Goal: Transaction & Acquisition: Book appointment/travel/reservation

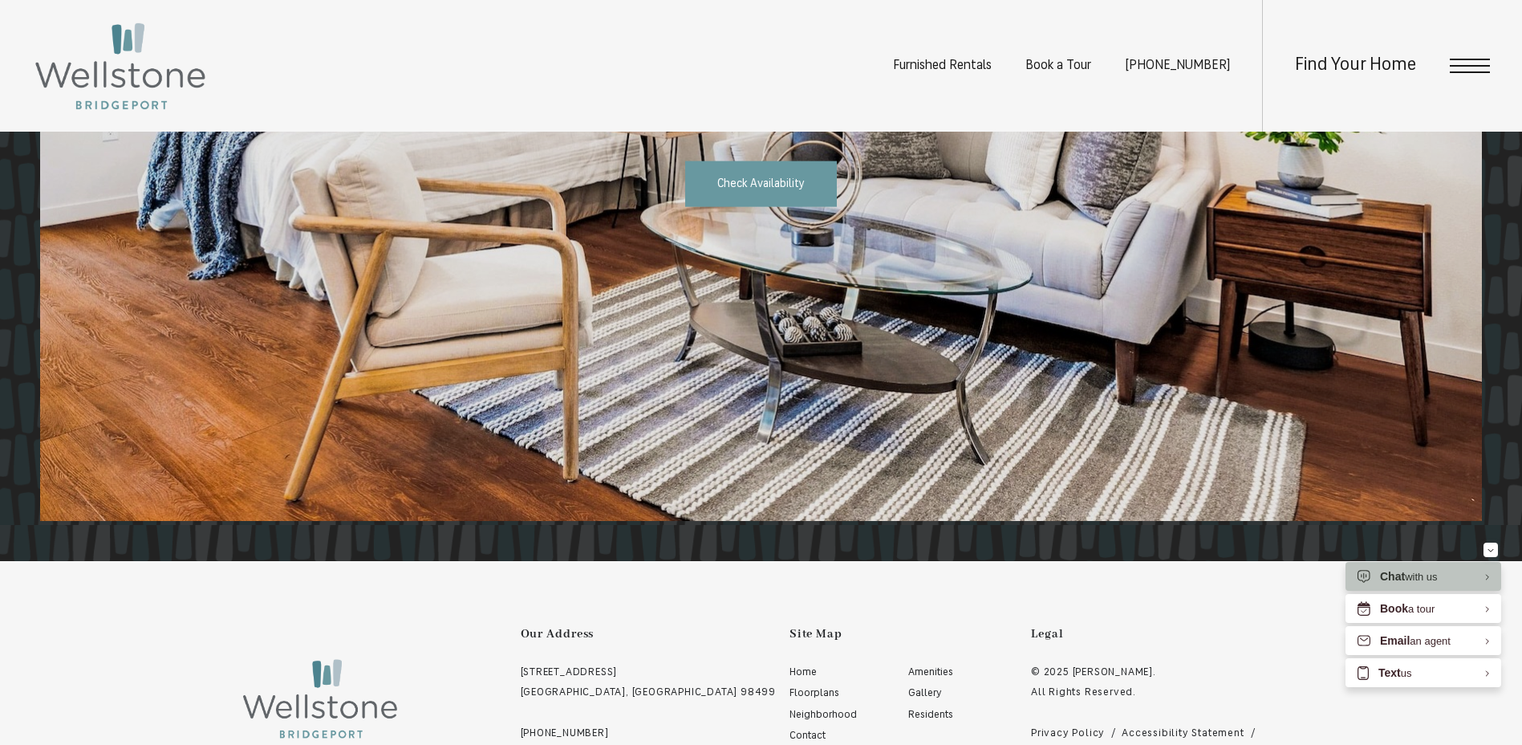
scroll to position [3130, 0]
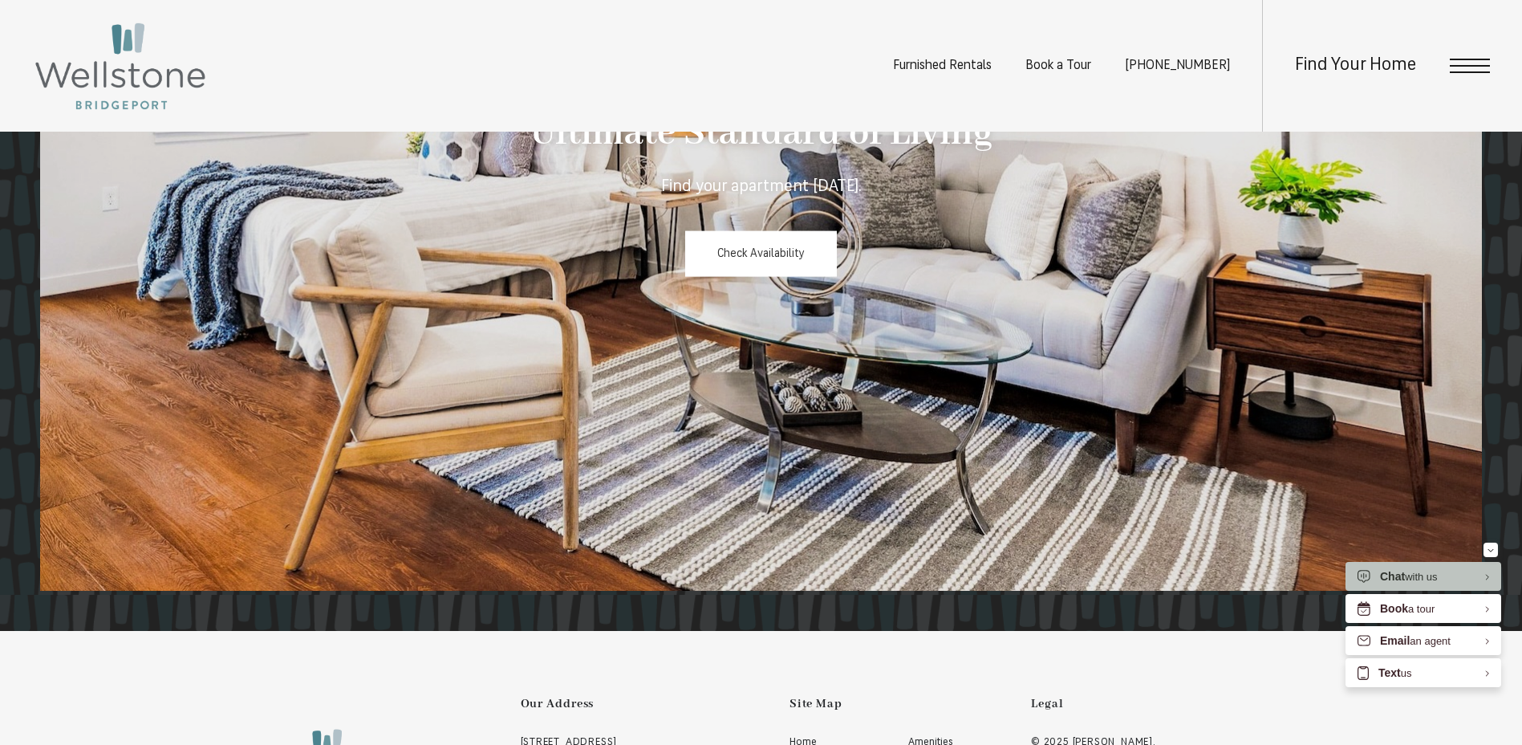
click at [754, 244] on link "Check Availability" at bounding box center [761, 253] width 152 height 47
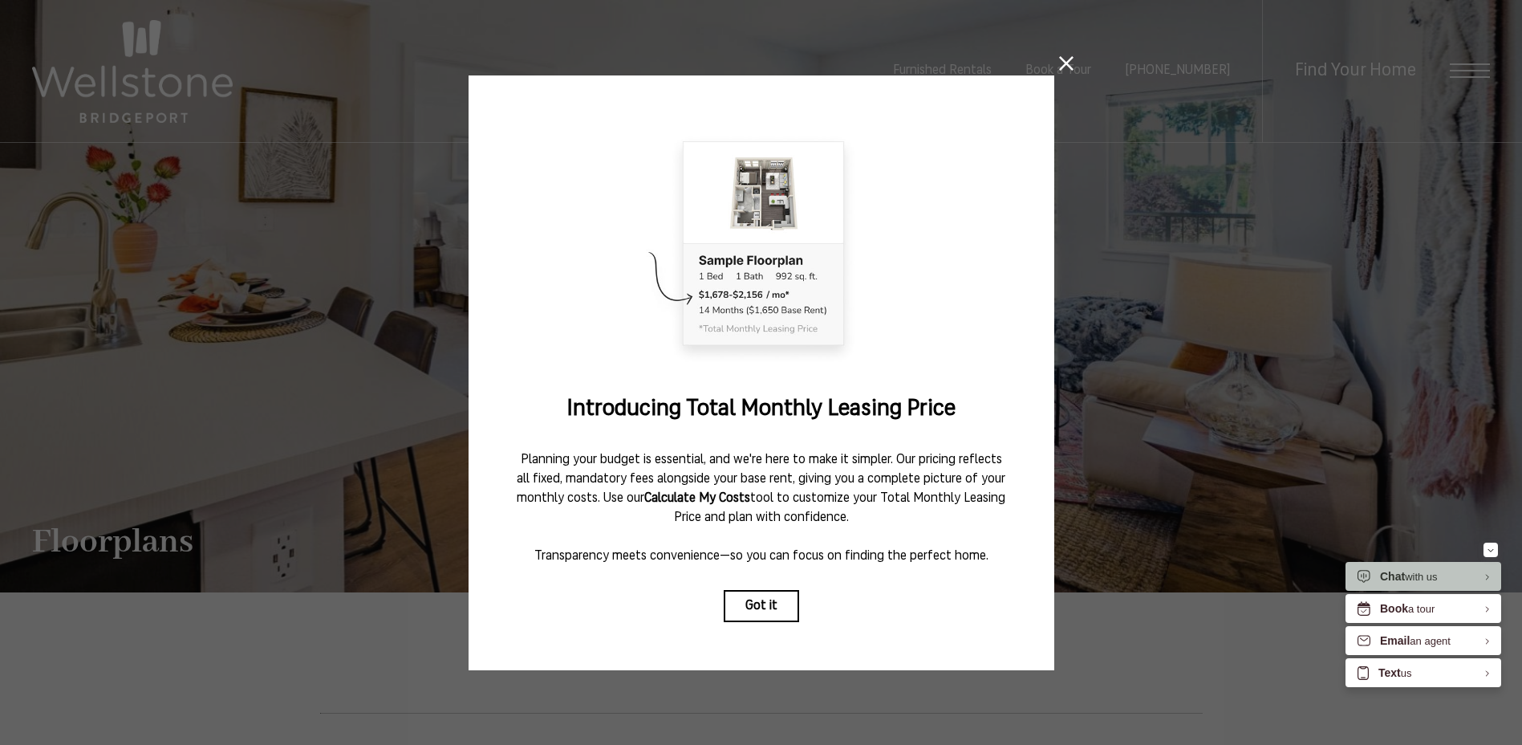
click at [1067, 57] on icon at bounding box center [1066, 63] width 14 height 14
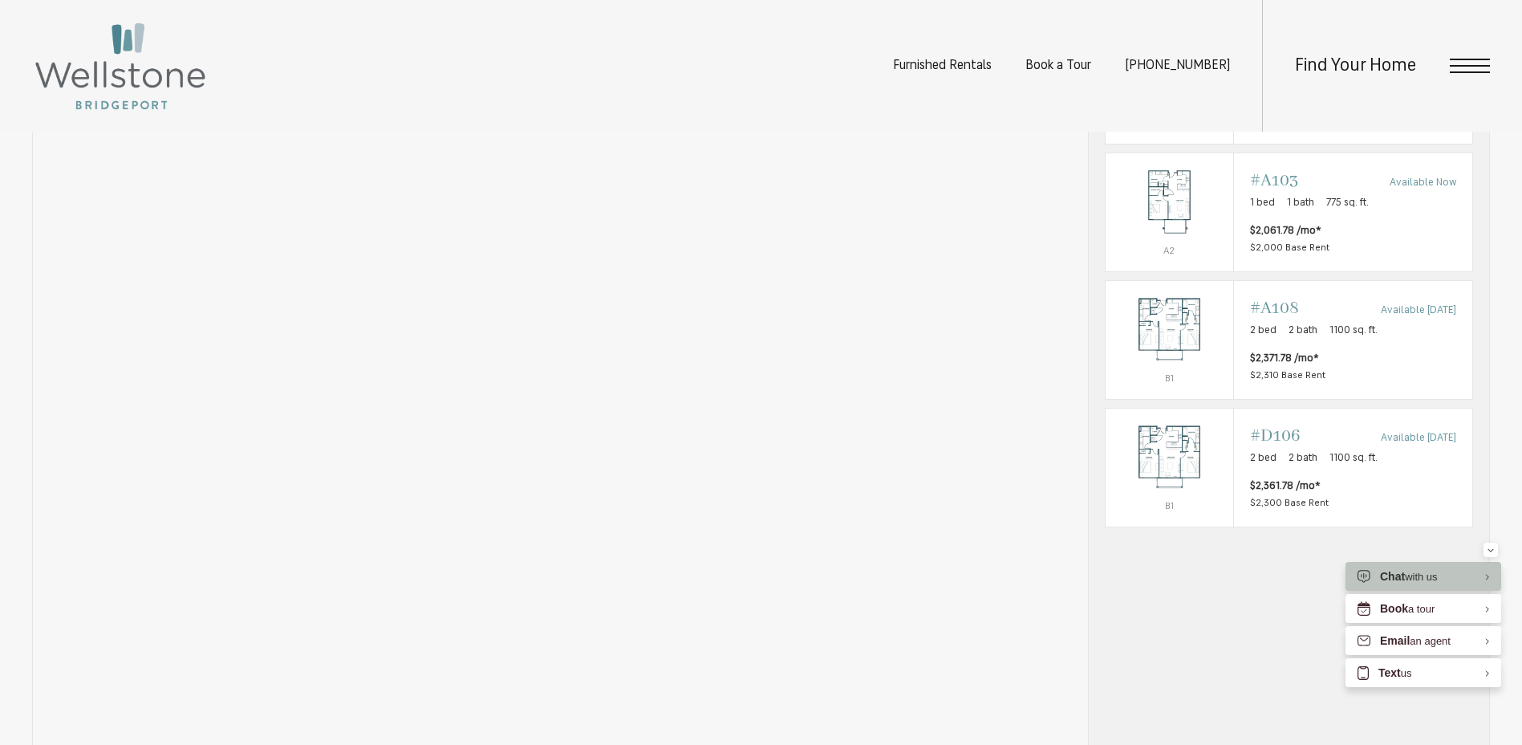
scroll to position [1364, 0]
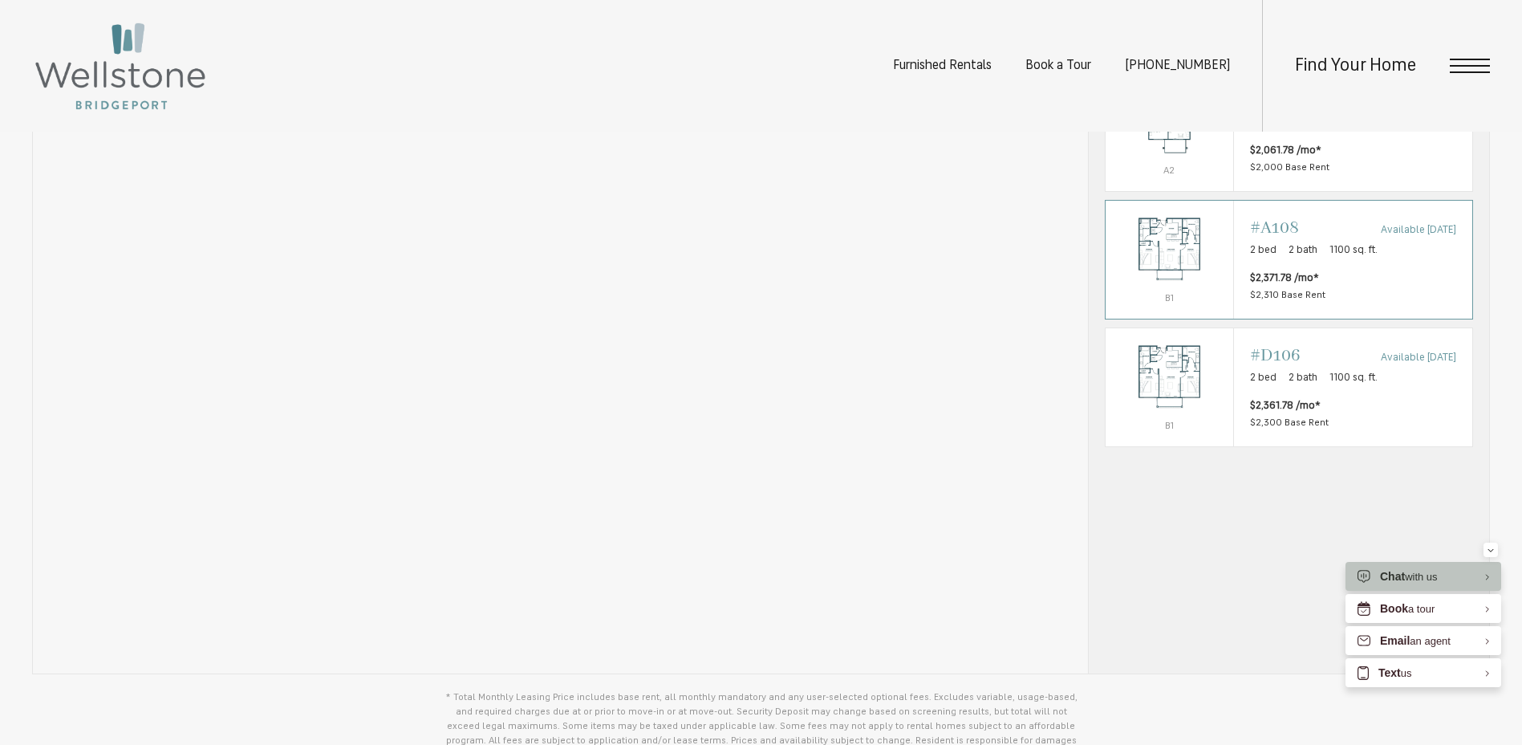
click at [1373, 285] on div "Outside price filter range #A108 Available Nov 03 2 bed 2 bath 1100 sq. ft. $2,…" at bounding box center [1353, 260] width 206 height 86
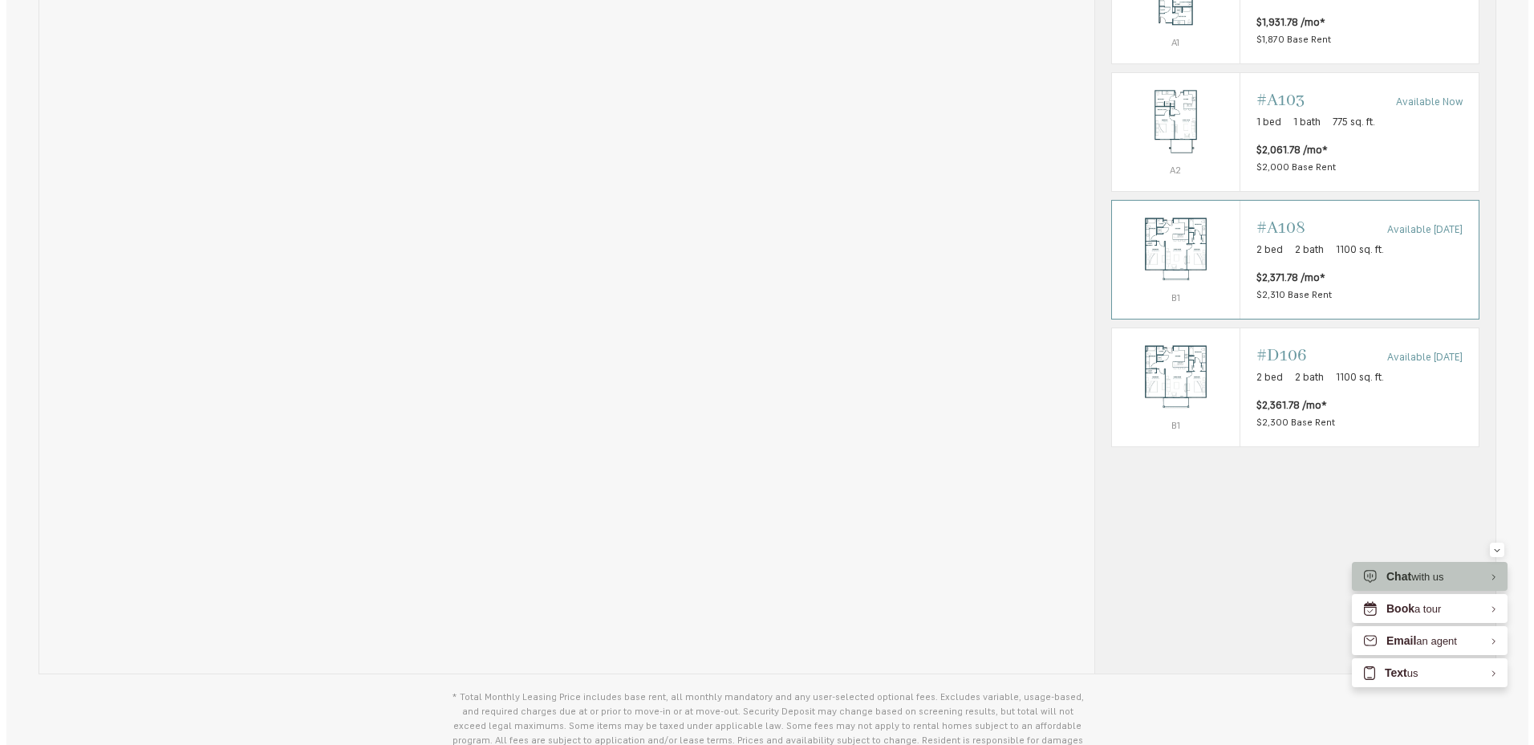
scroll to position [0, 0]
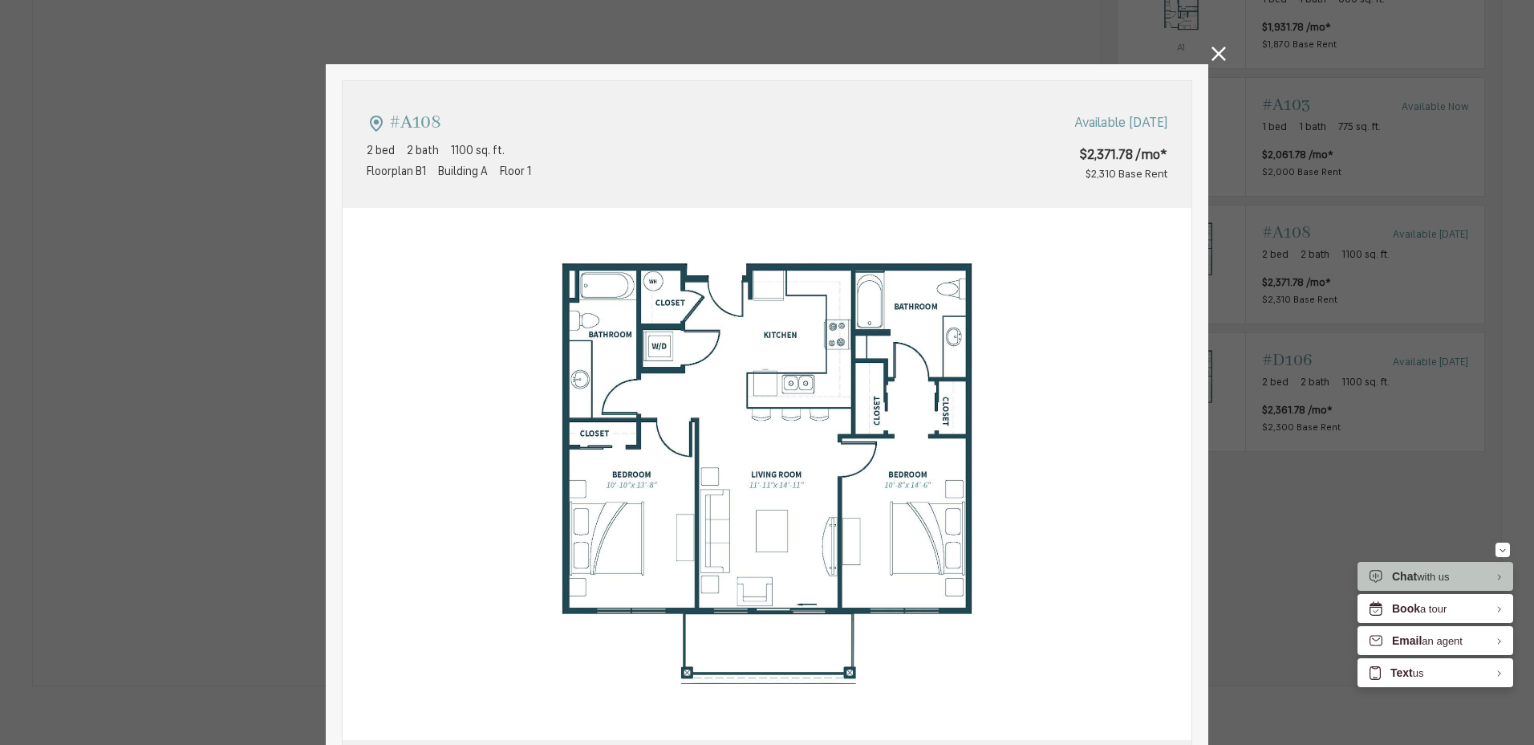
type input "**********"
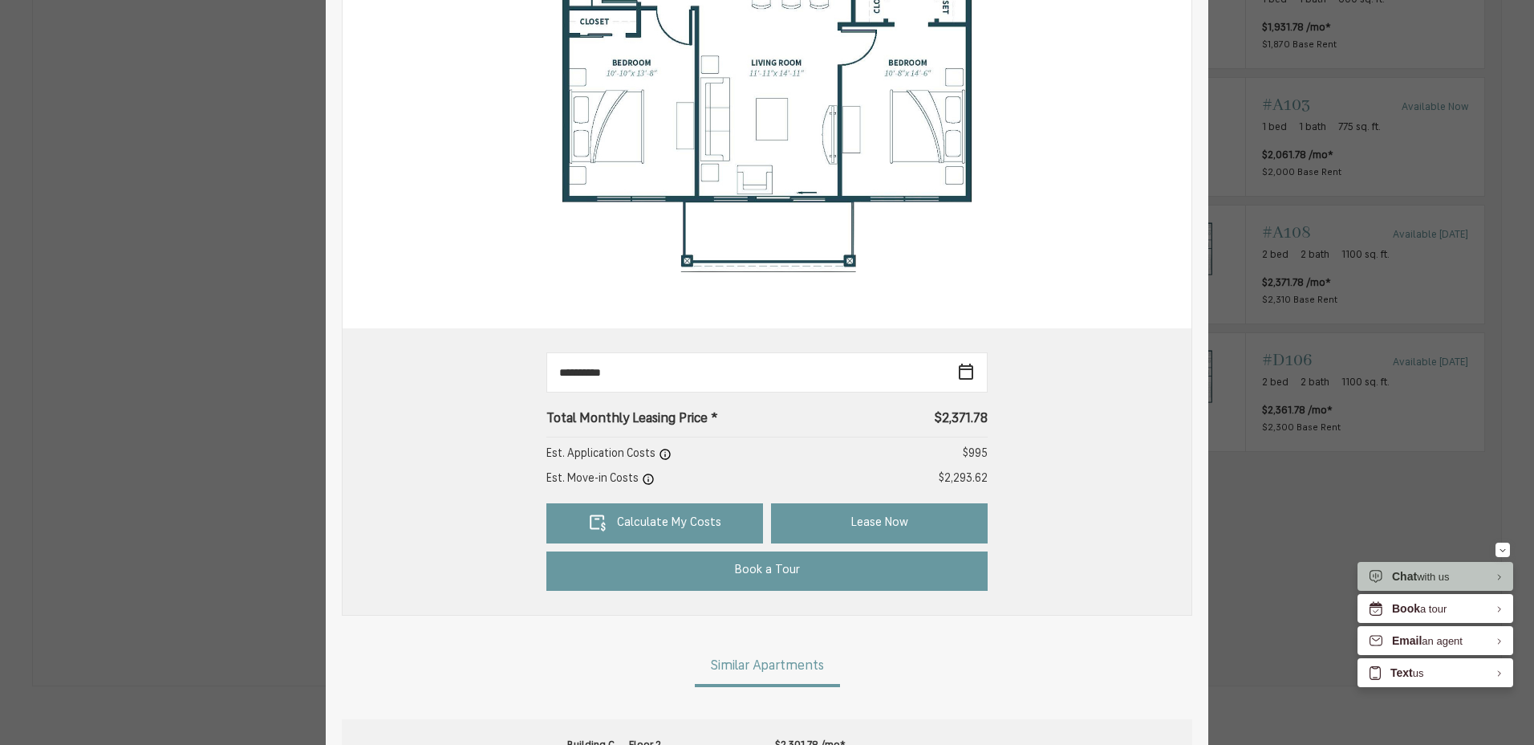
scroll to position [321, 0]
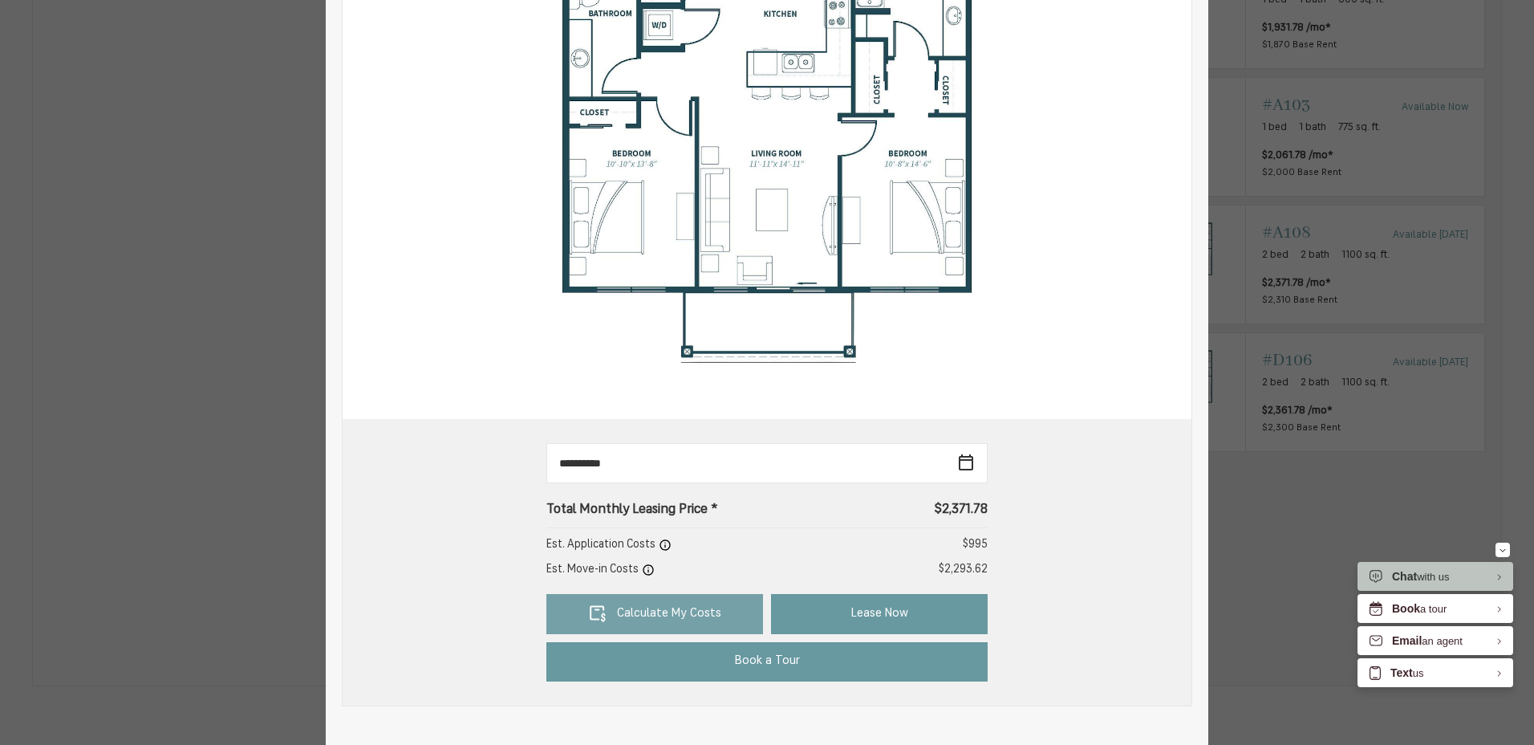
click at [688, 609] on link "Calculate My Costs" at bounding box center [654, 614] width 217 height 40
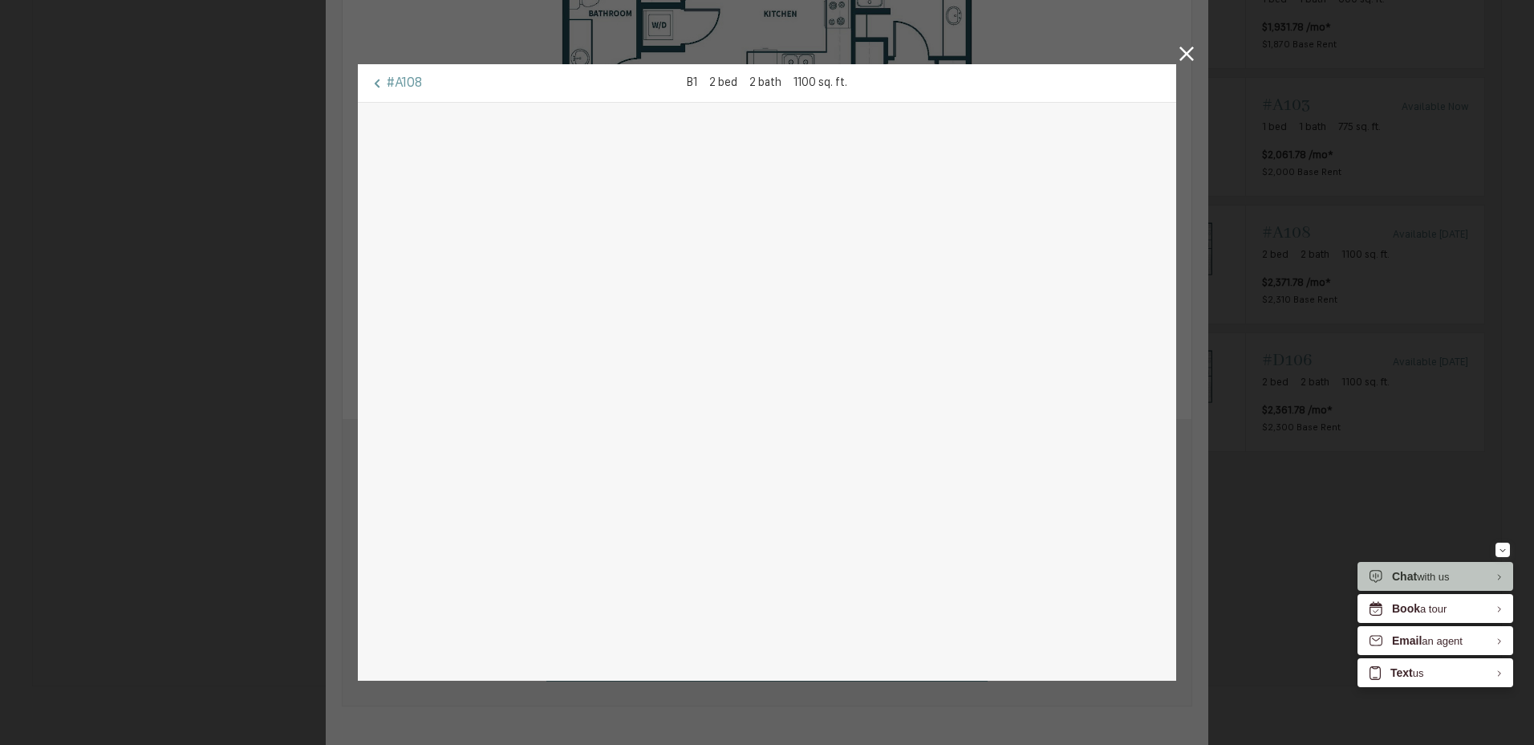
click at [1180, 47] on icon at bounding box center [1187, 54] width 14 height 14
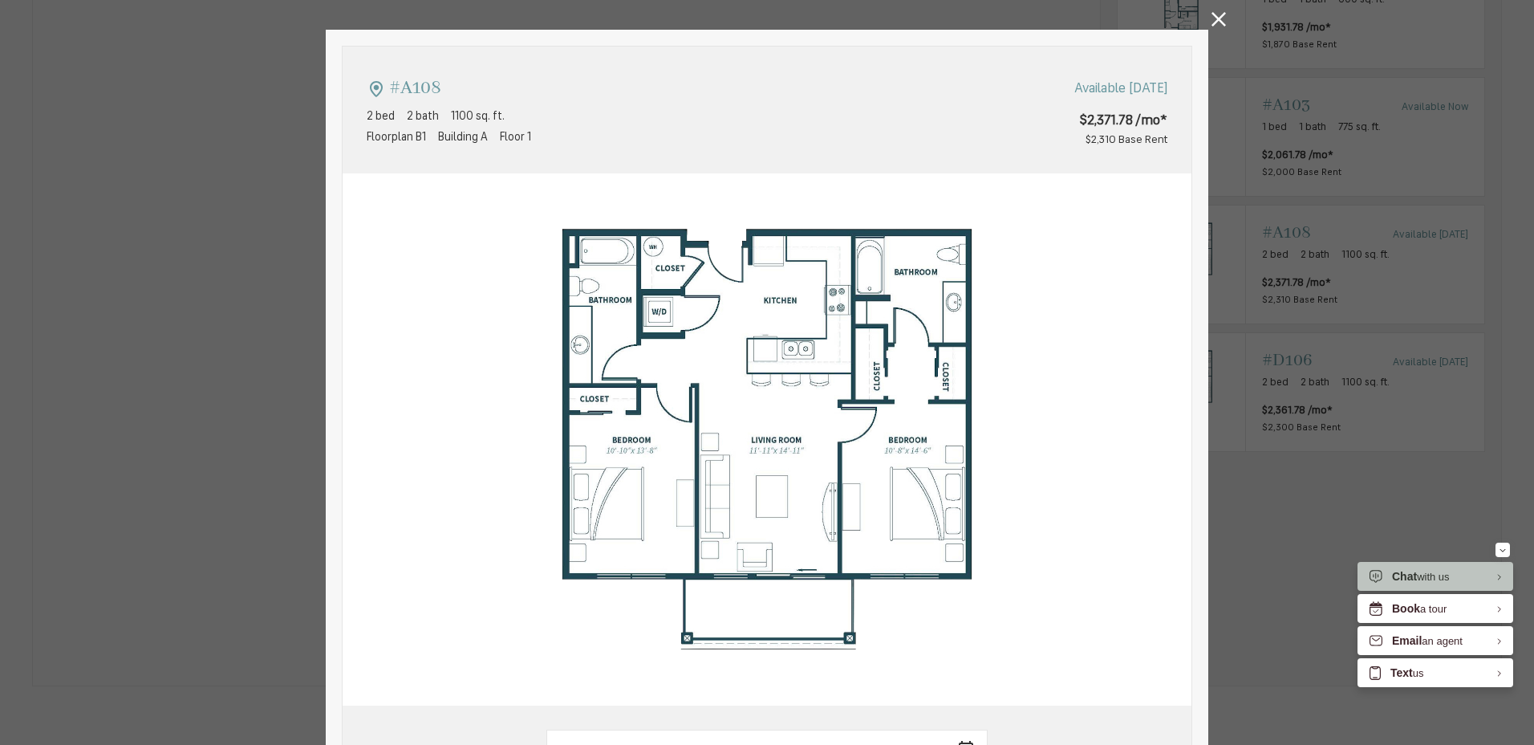
scroll to position [0, 0]
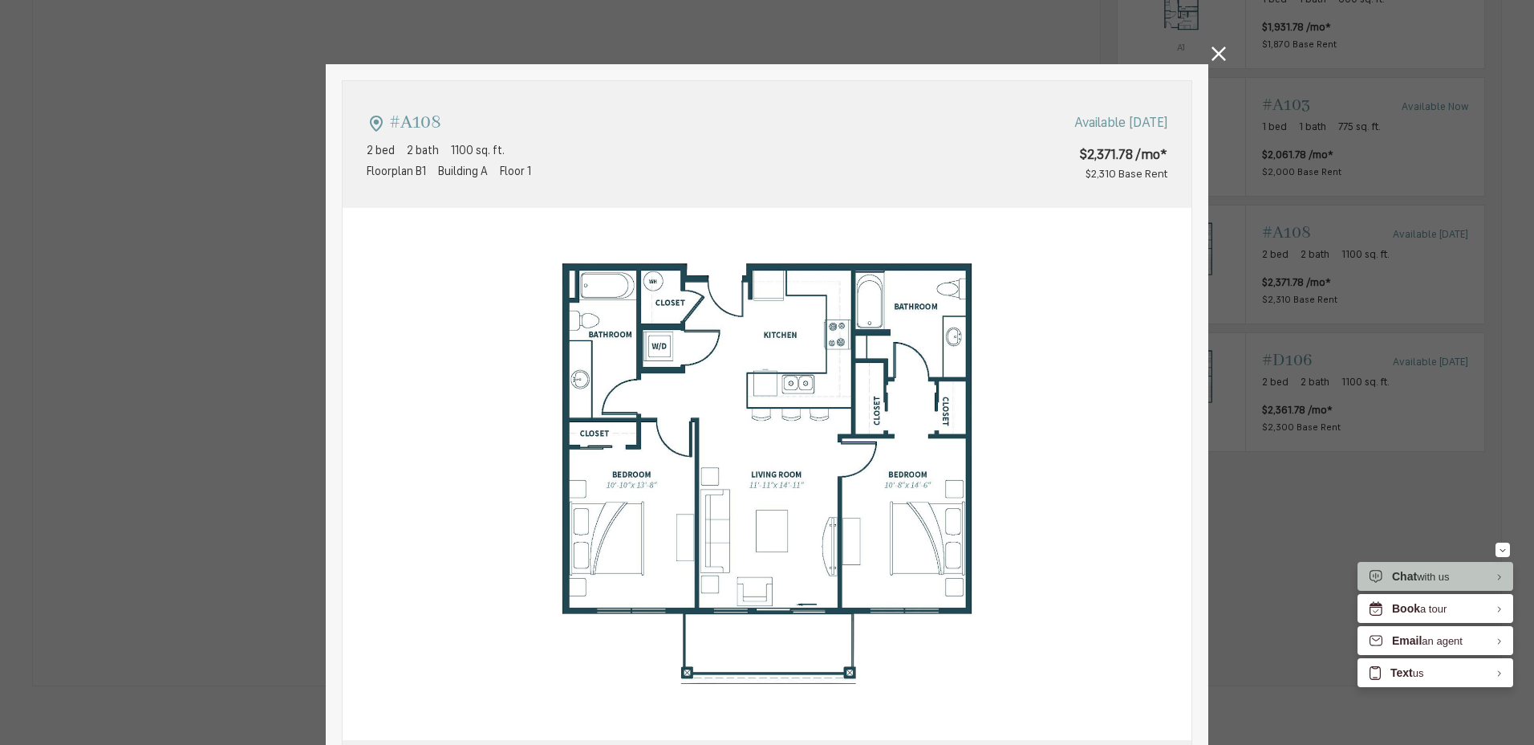
click at [1204, 51] on div "#A108 2 bed 2 bath 1100 sq. ft. Floorplan B1 Building A Floor 1 Available Nov 0…" at bounding box center [767, 372] width 1534 height 745
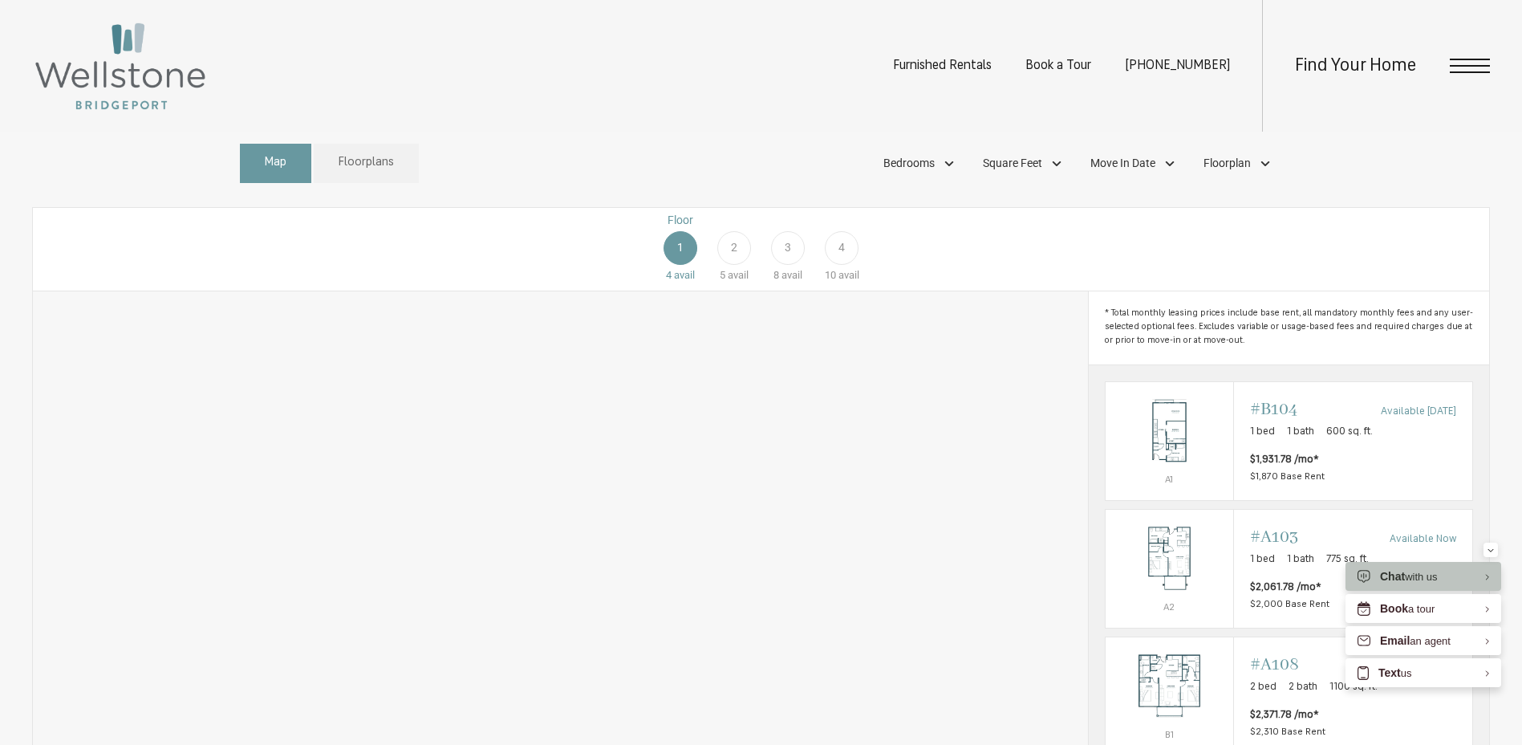
scroll to position [562, 0]
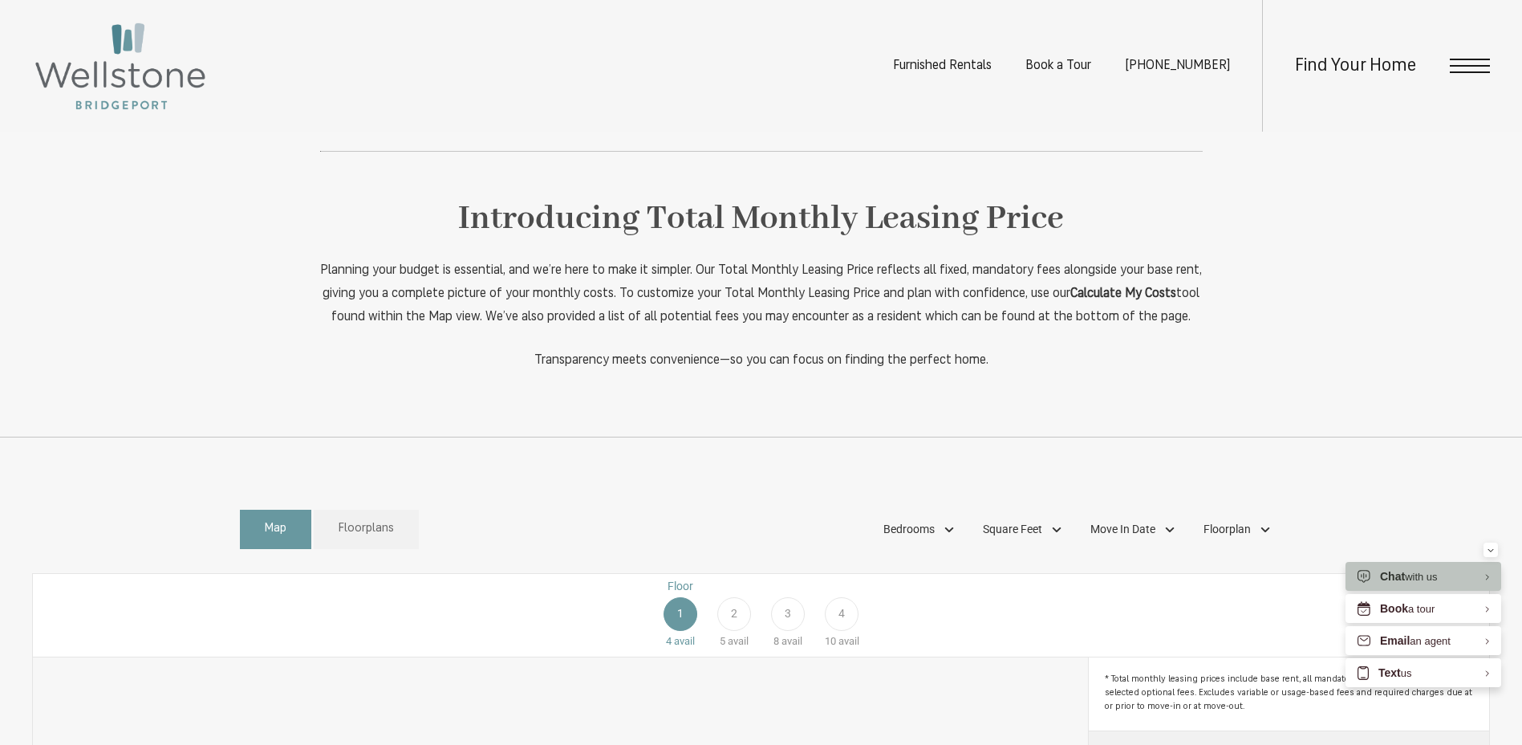
click at [1456, 66] on span "Open Menu" at bounding box center [1470, 66] width 40 height 2
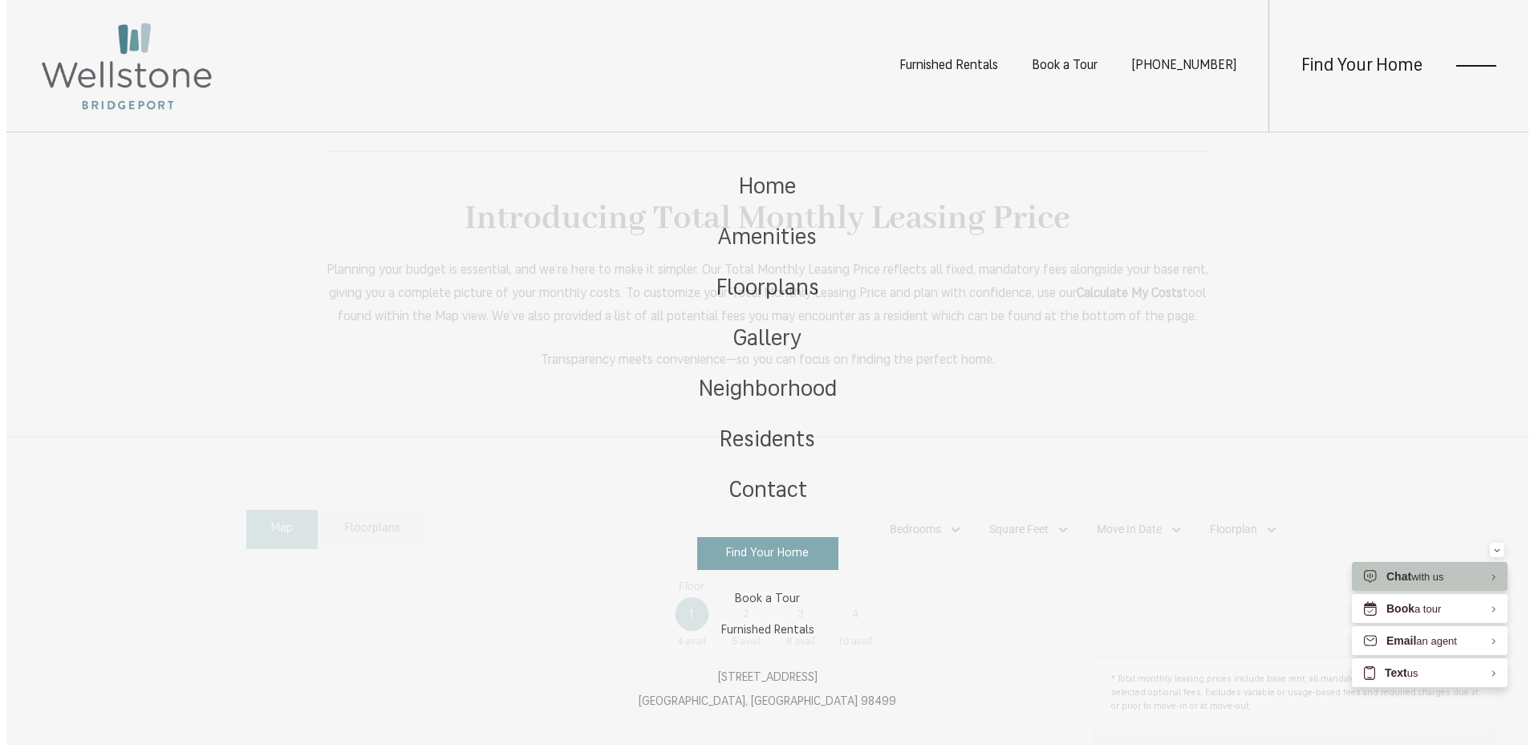
scroll to position [0, 0]
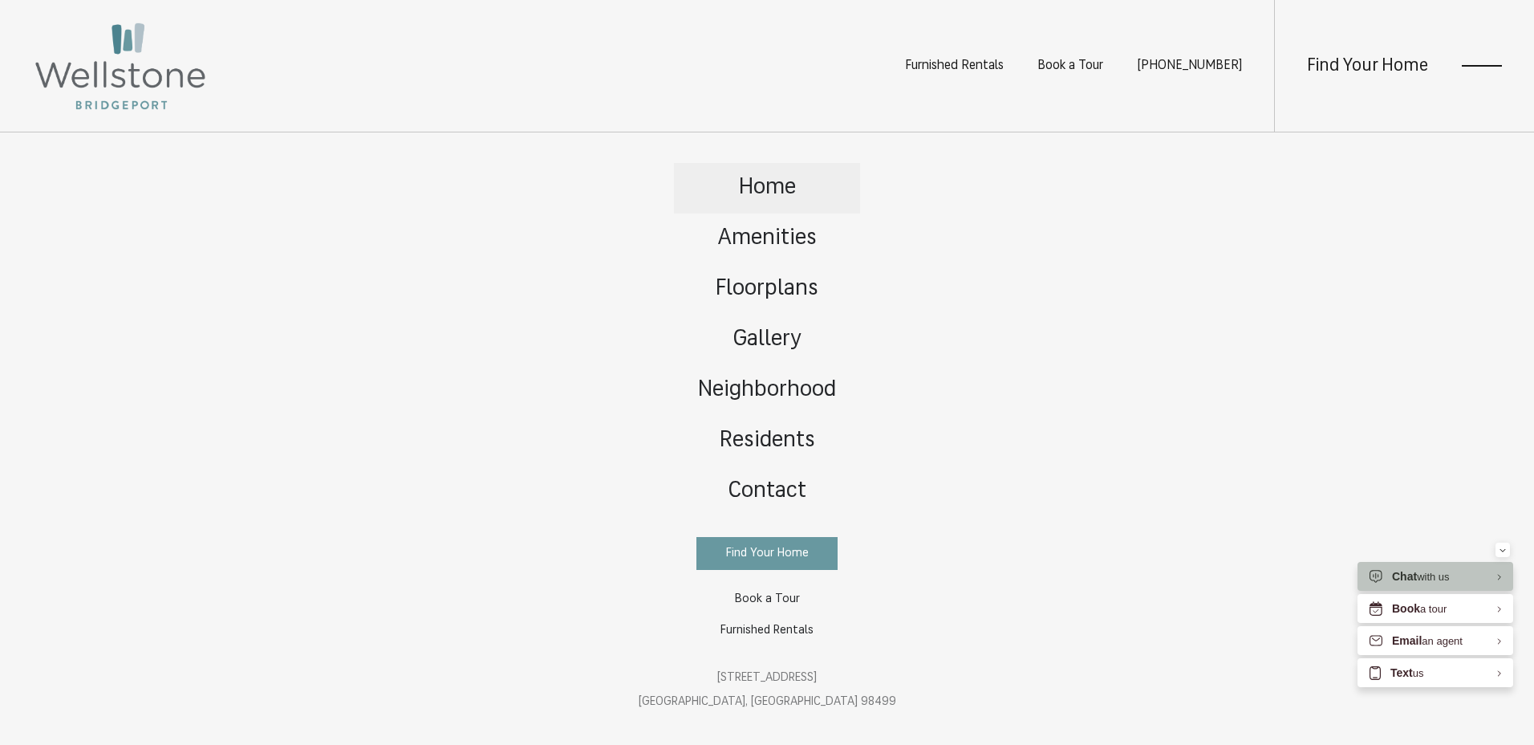
click at [767, 182] on span "Home" at bounding box center [767, 188] width 57 height 22
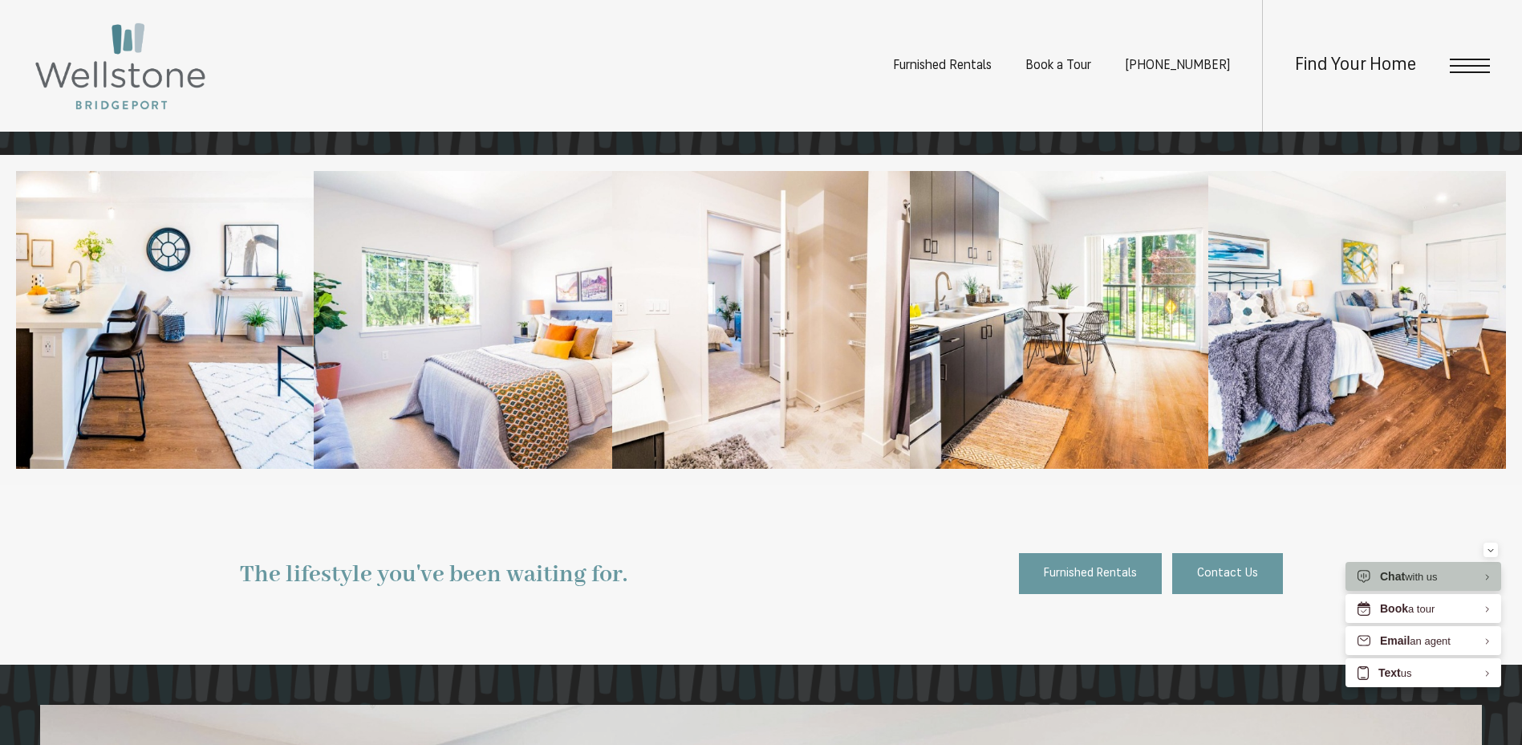
scroll to position [1667, 0]
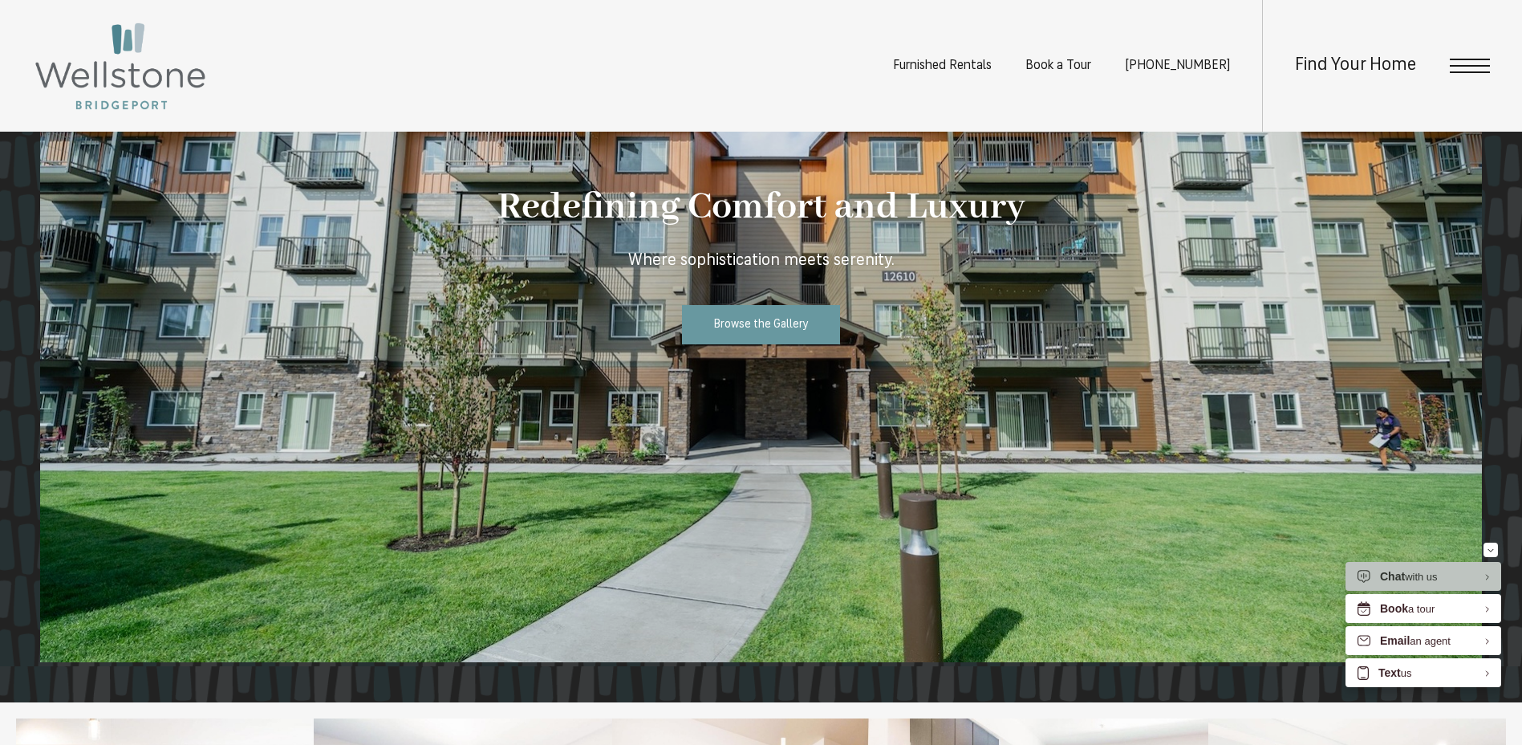
drag, startPoint x: 1465, startPoint y: 56, endPoint x: 1474, endPoint y: 66, distance: 13.1
click at [1474, 66] on span "Open Menu" at bounding box center [1470, 66] width 40 height 2
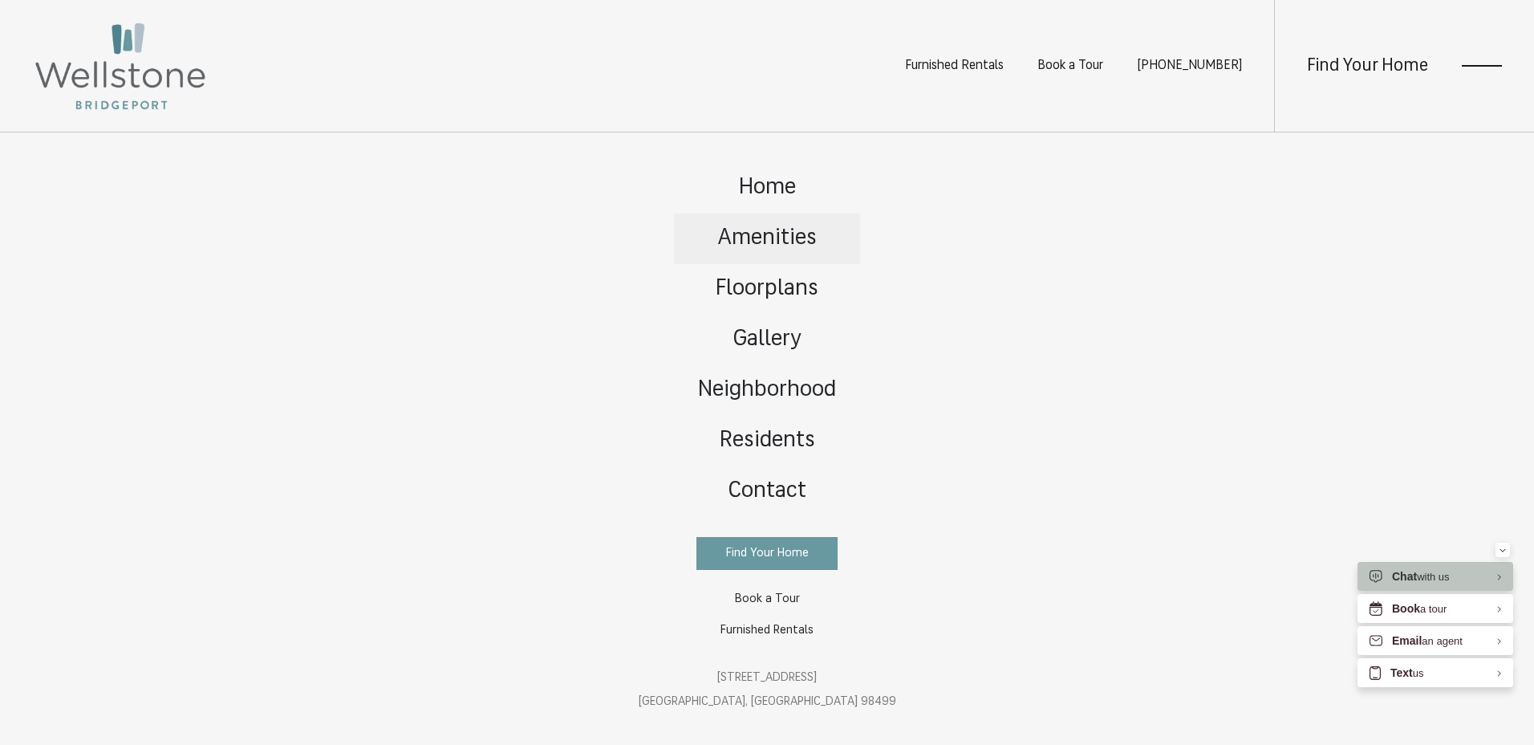
scroll to position [0, 0]
drag, startPoint x: 743, startPoint y: 631, endPoint x: 736, endPoint y: 626, distance: 8.7
click at [736, 626] on span "Furnished Rentals" at bounding box center [767, 630] width 93 height 12
